Goal: Find specific page/section: Find specific page/section

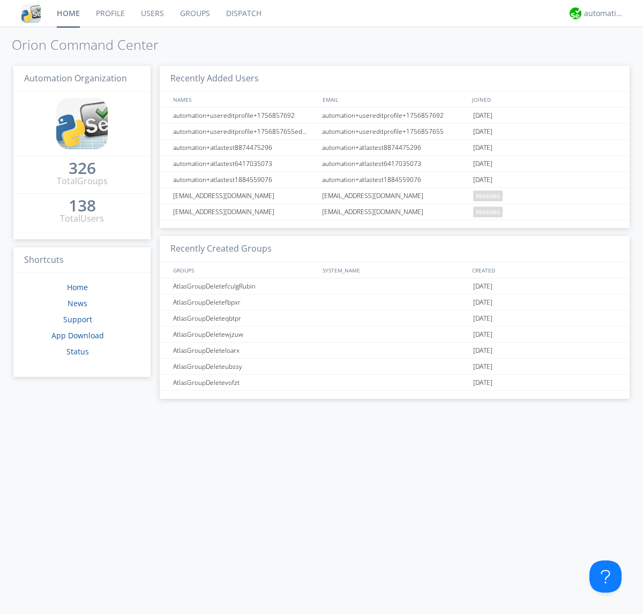
click at [243, 13] on link "Dispatch" at bounding box center [243, 13] width 51 height 27
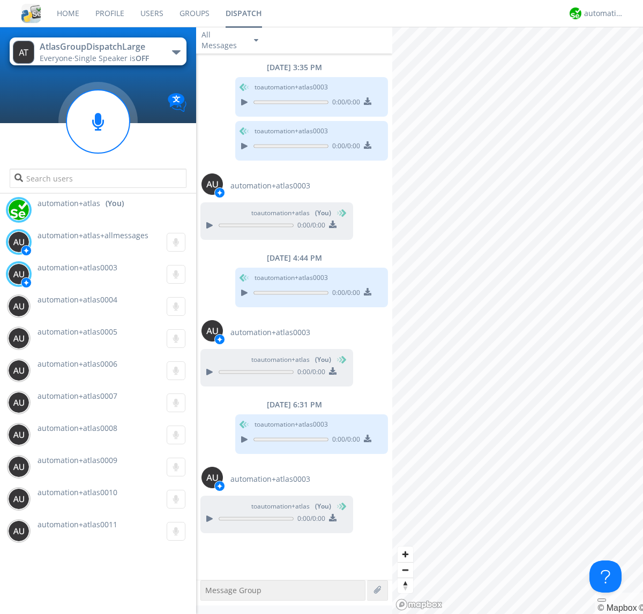
click at [176, 52] on div "button" at bounding box center [176, 52] width 9 height 4
click at [0, 0] on span "AtlasGroupDispatch" at bounding box center [0, 0] width 0 height 0
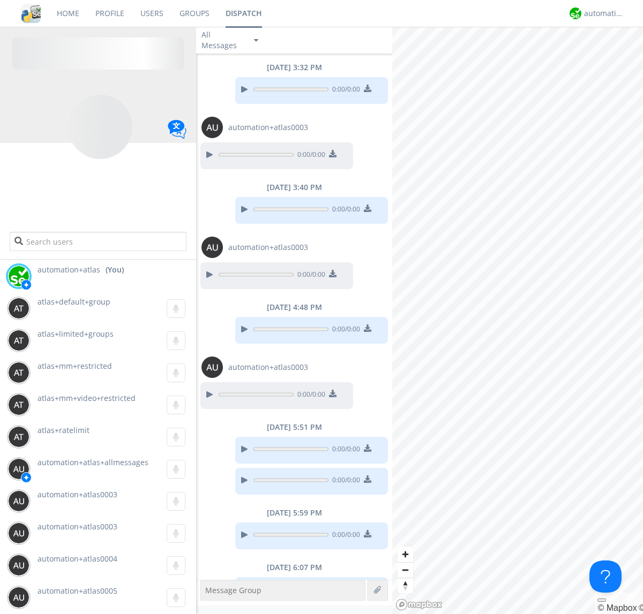
scroll to position [41, 0]
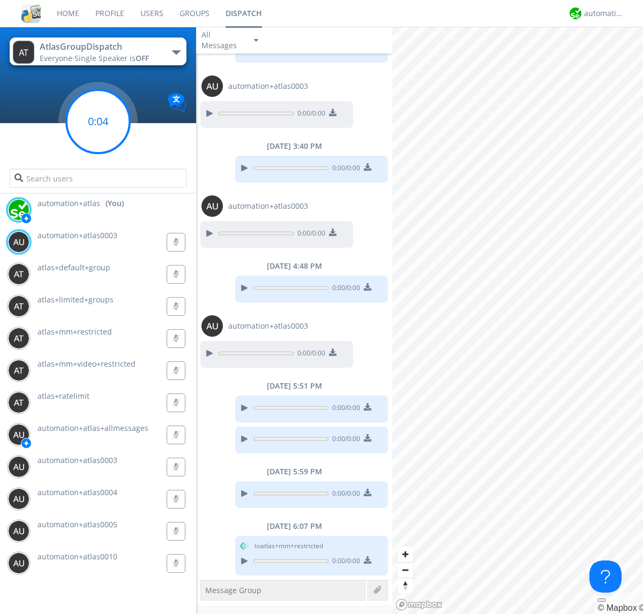
click at [98, 122] on g at bounding box center [97, 121] width 63 height 63
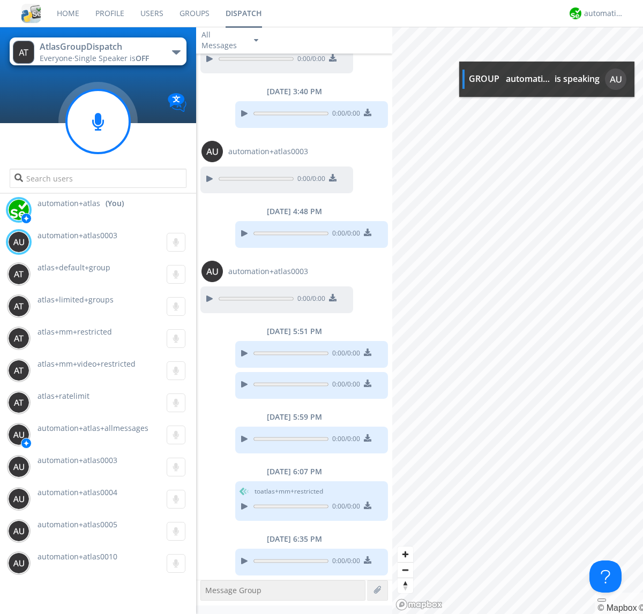
scroll to position [161, 0]
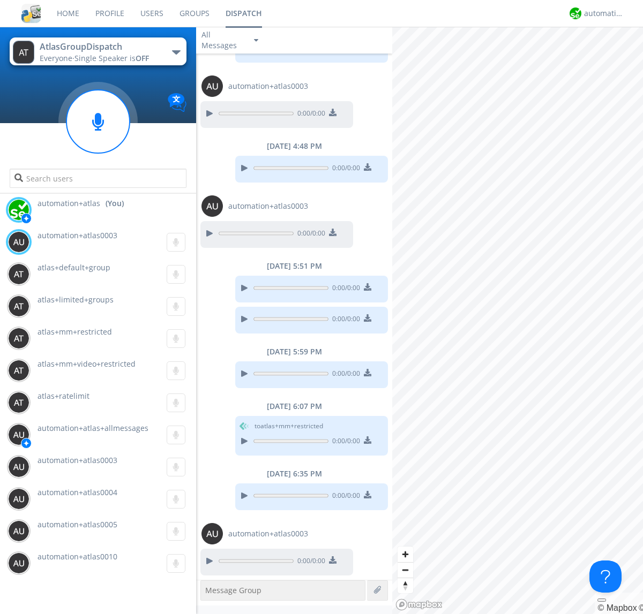
click at [176, 52] on div "button" at bounding box center [176, 52] width 9 height 4
click at [0, 0] on span "AtlasGroupDispatch2" at bounding box center [0, 0] width 0 height 0
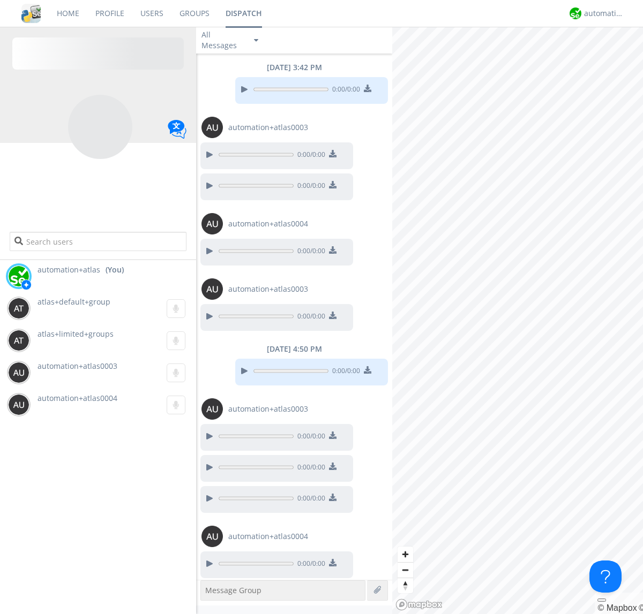
scroll to position [68, 0]
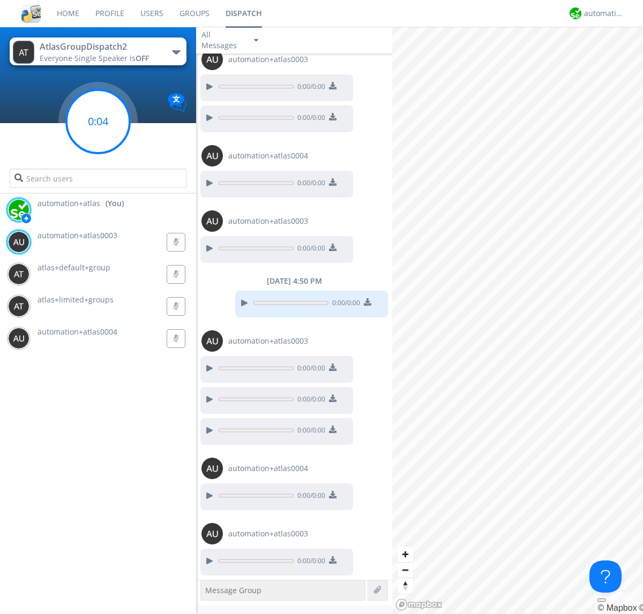
click at [98, 122] on g at bounding box center [97, 121] width 63 height 63
